Goal: Use online tool/utility: Utilize a website feature to perform a specific function

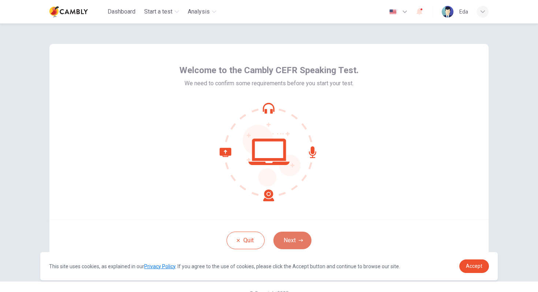
click at [286, 243] on button "Next" at bounding box center [292, 241] width 38 height 18
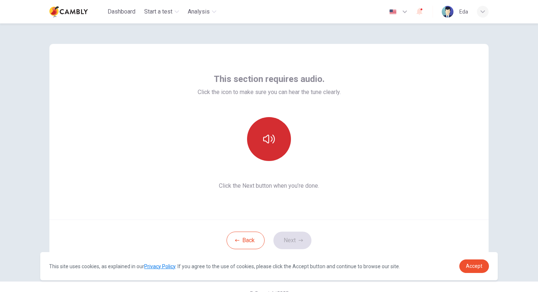
click at [269, 140] on icon "button" at bounding box center [269, 139] width 12 height 12
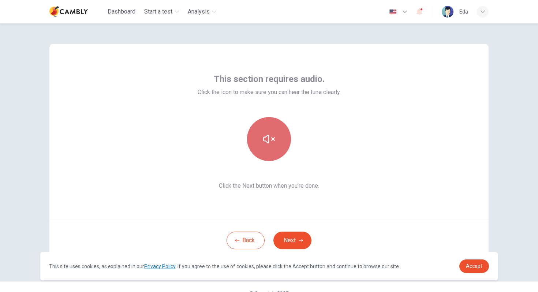
click at [269, 140] on icon "button" at bounding box center [269, 139] width 12 height 12
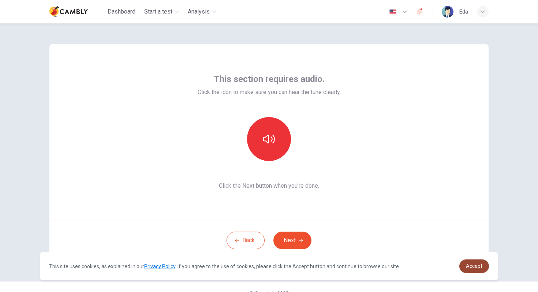
click at [476, 270] on link "Accept" at bounding box center [474, 267] width 30 height 14
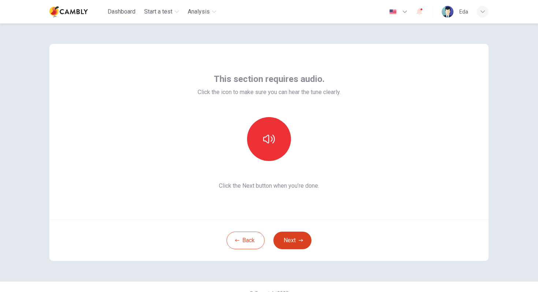
click at [291, 244] on button "Next" at bounding box center [292, 241] width 38 height 18
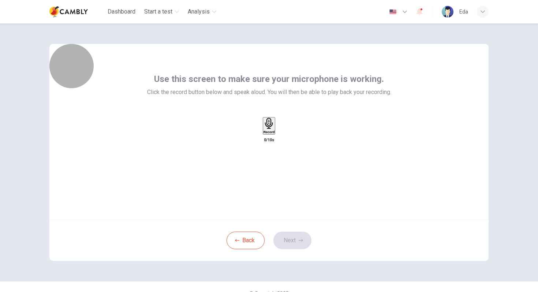
click at [272, 129] on icon "button" at bounding box center [269, 123] width 11 height 11
click at [272, 165] on icon "button" at bounding box center [268, 168] width 7 height 7
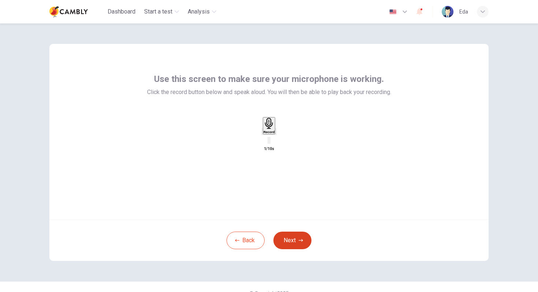
click at [290, 240] on button "Next" at bounding box center [292, 241] width 38 height 18
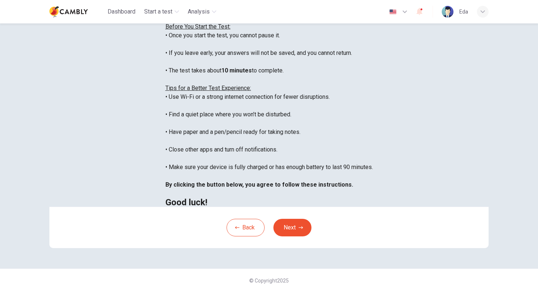
scroll to position [115, 0]
click at [284, 229] on button "Next" at bounding box center [292, 228] width 38 height 18
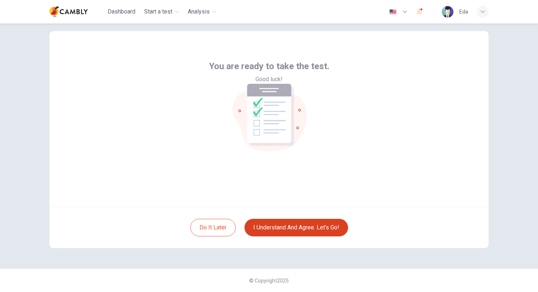
scroll to position [13, 0]
click at [245, 219] on button "I understand and agree. Let’s go!" at bounding box center [297, 228] width 104 height 18
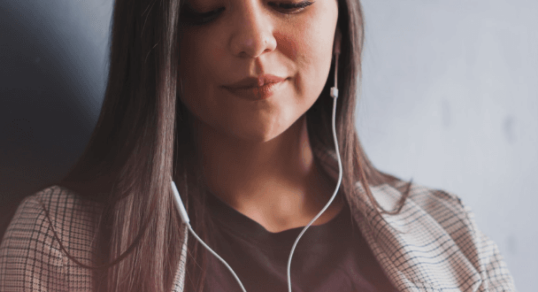
click at [437, 29] on div "Continue" at bounding box center [269, 52] width 538 height 46
click at [21, 38] on button "Continue" at bounding box center [10, 51] width 21 height 27
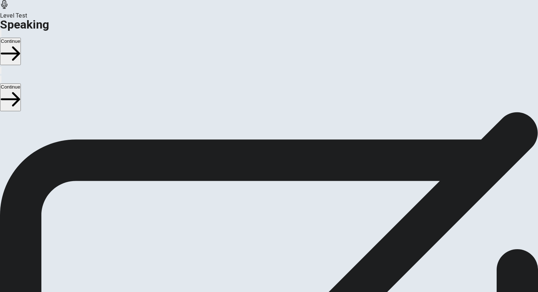
scroll to position [21, 0]
click at [280, 212] on div at bounding box center [269, 224] width 22 height 25
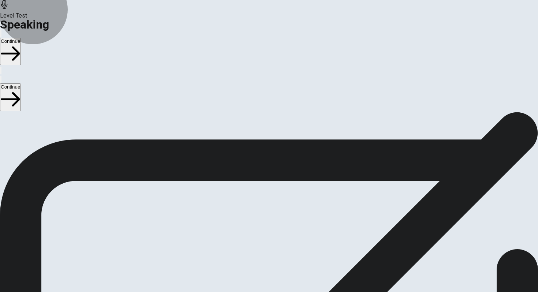
click at [284, 237] on button "Record Again" at bounding box center [269, 255] width 31 height 36
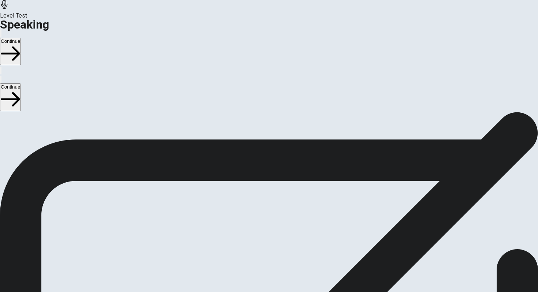
click at [280, 212] on div at bounding box center [269, 224] width 22 height 25
click at [21, 38] on button "Continue" at bounding box center [10, 51] width 21 height 27
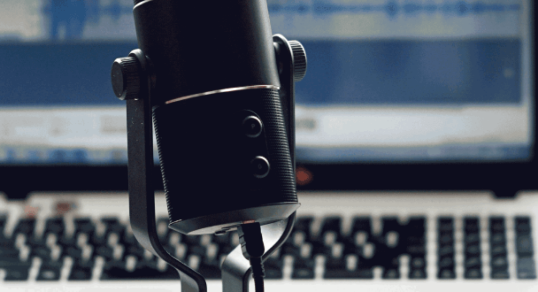
click at [21, 38] on button "Continue" at bounding box center [10, 51] width 21 height 27
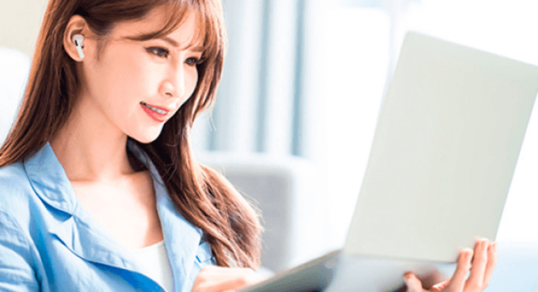
click at [358, 99] on img at bounding box center [269, 146] width 538 height 292
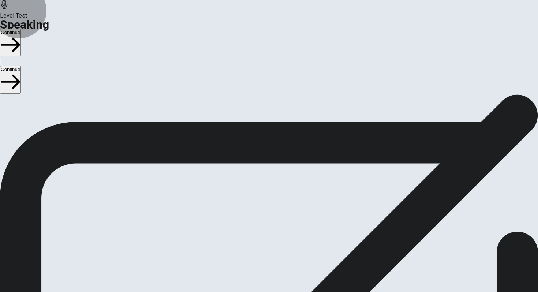
click at [21, 29] on button "Continue" at bounding box center [10, 42] width 21 height 27
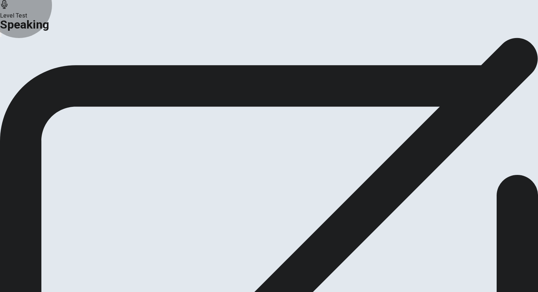
click at [58, 92] on button "Continue" at bounding box center [44, 87] width 30 height 10
